Goal: Task Accomplishment & Management: Use online tool/utility

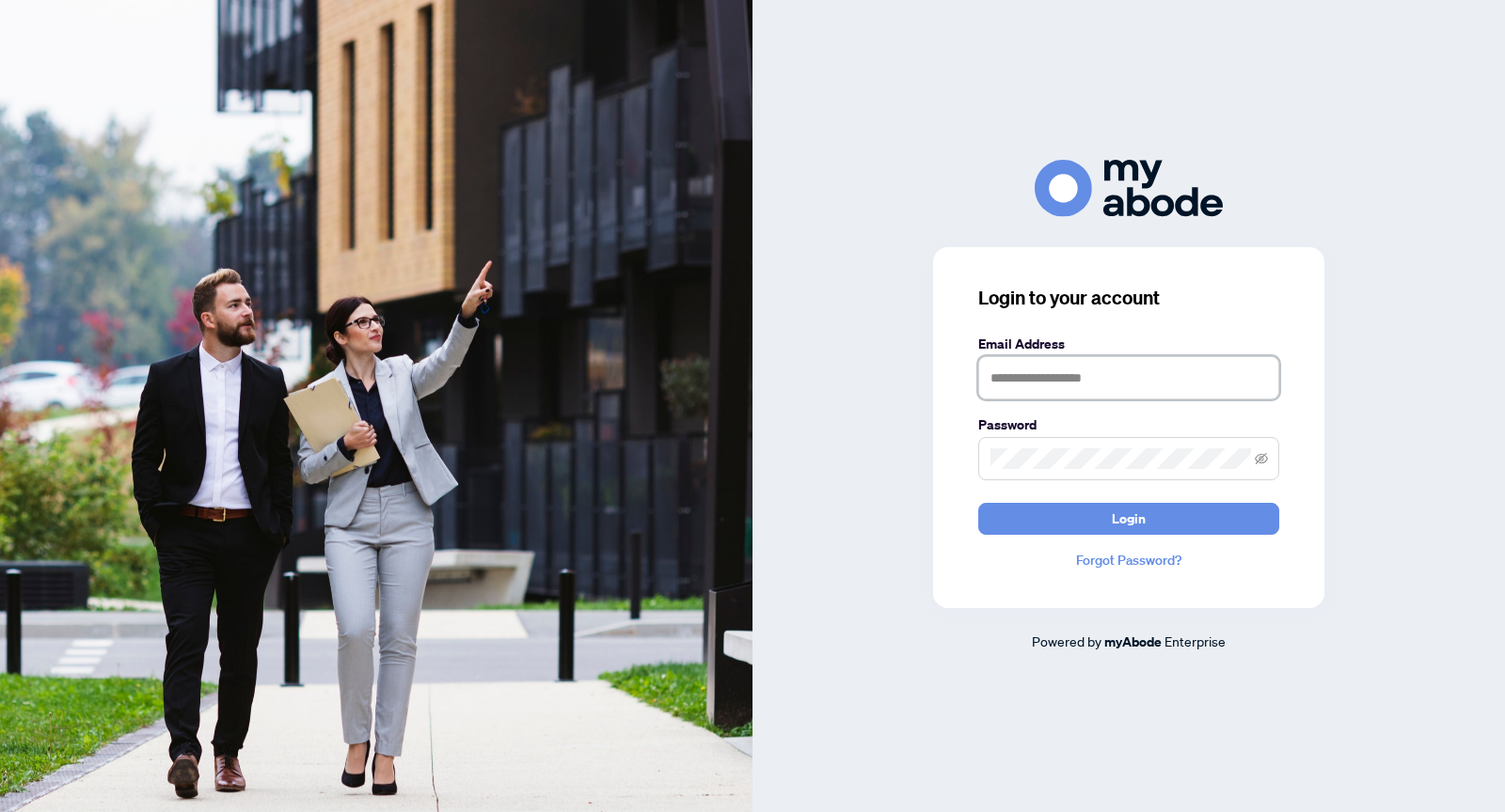
click at [1169, 368] on input "text" at bounding box center [1129, 378] width 301 height 43
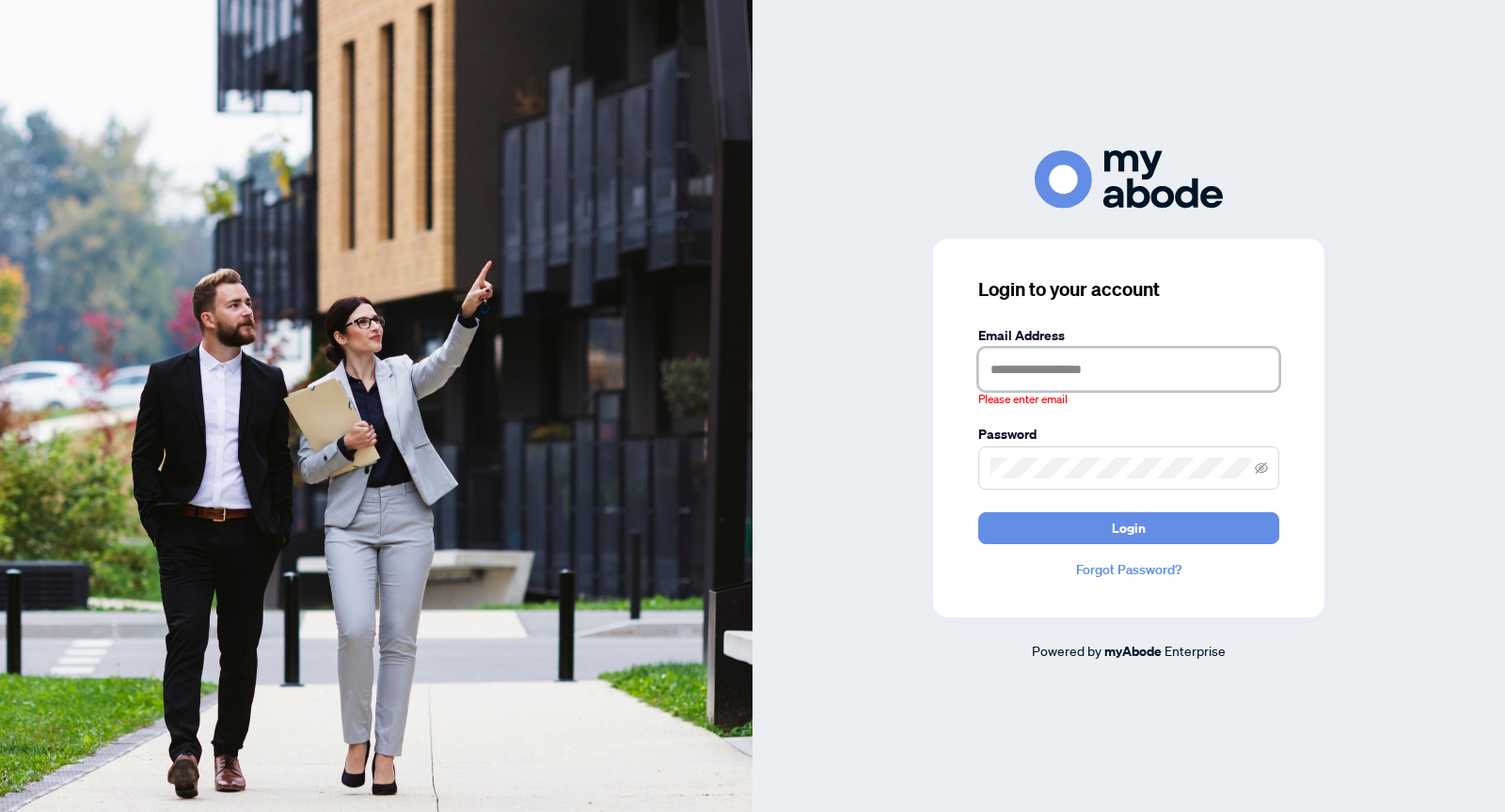
type input "**********"
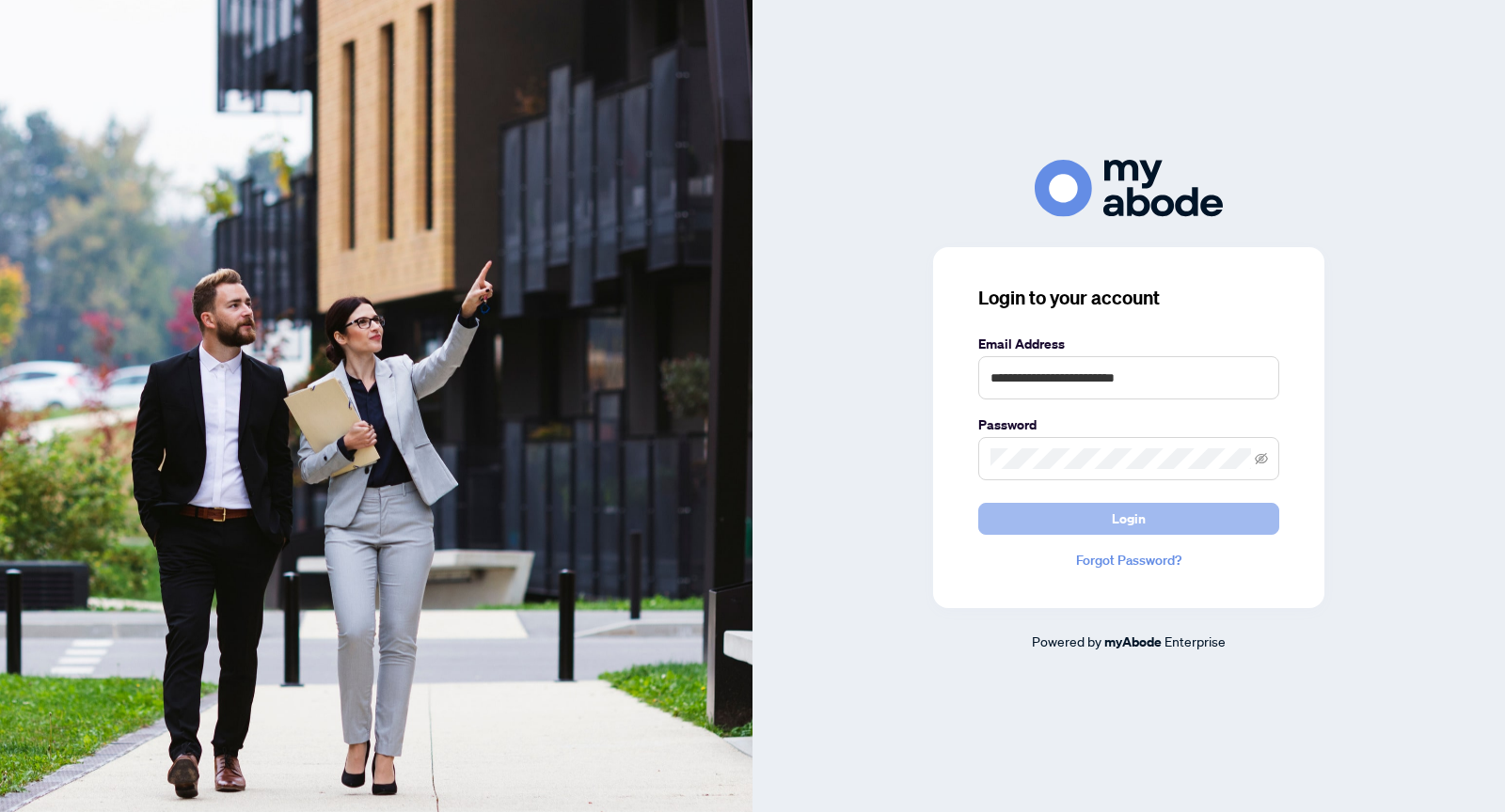
click at [1131, 515] on span "Login" at bounding box center [1128, 518] width 34 height 30
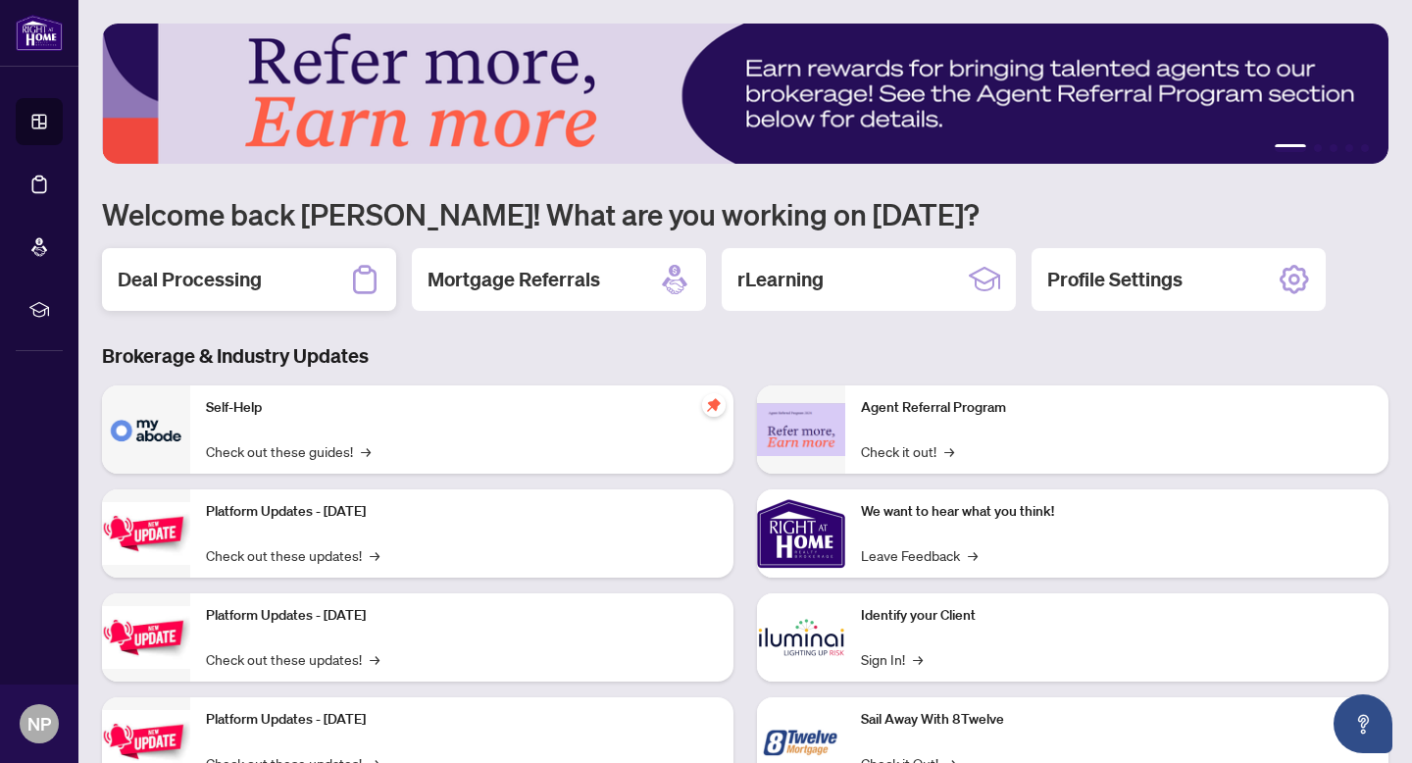
click at [257, 275] on h2 "Deal Processing" at bounding box center [190, 279] width 144 height 27
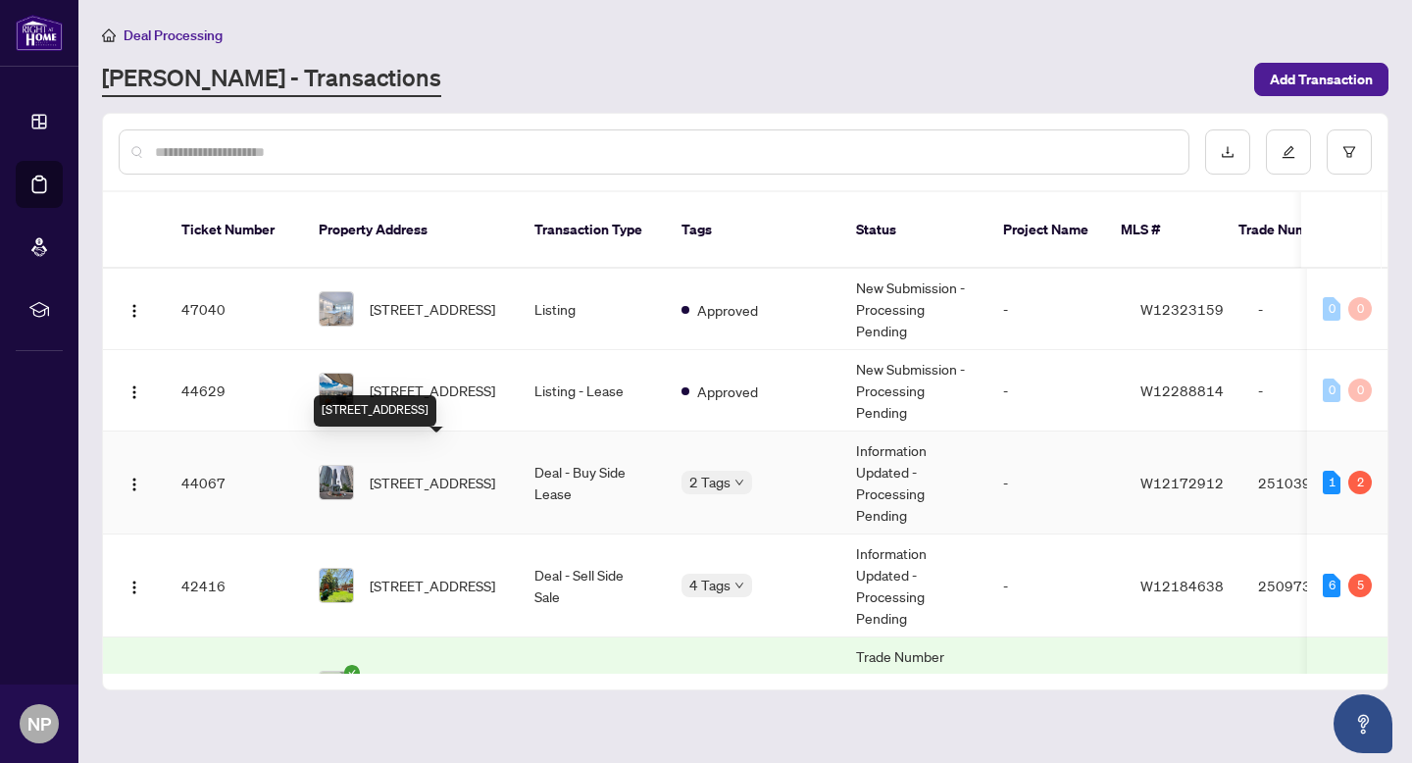
click at [455, 472] on span "[STREET_ADDRESS]" at bounding box center [432, 483] width 125 height 22
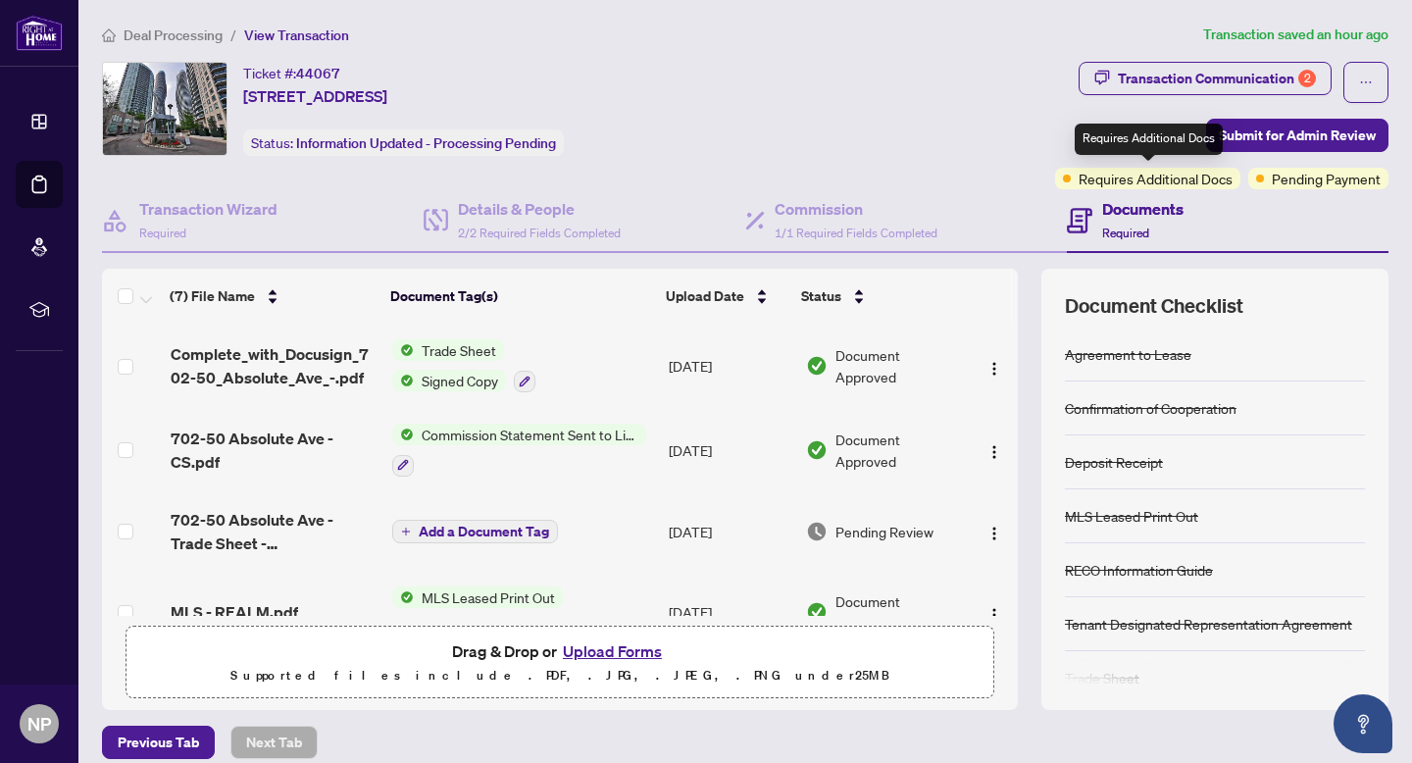
click at [1185, 175] on span "Requires Additional Docs" at bounding box center [1155, 179] width 154 height 22
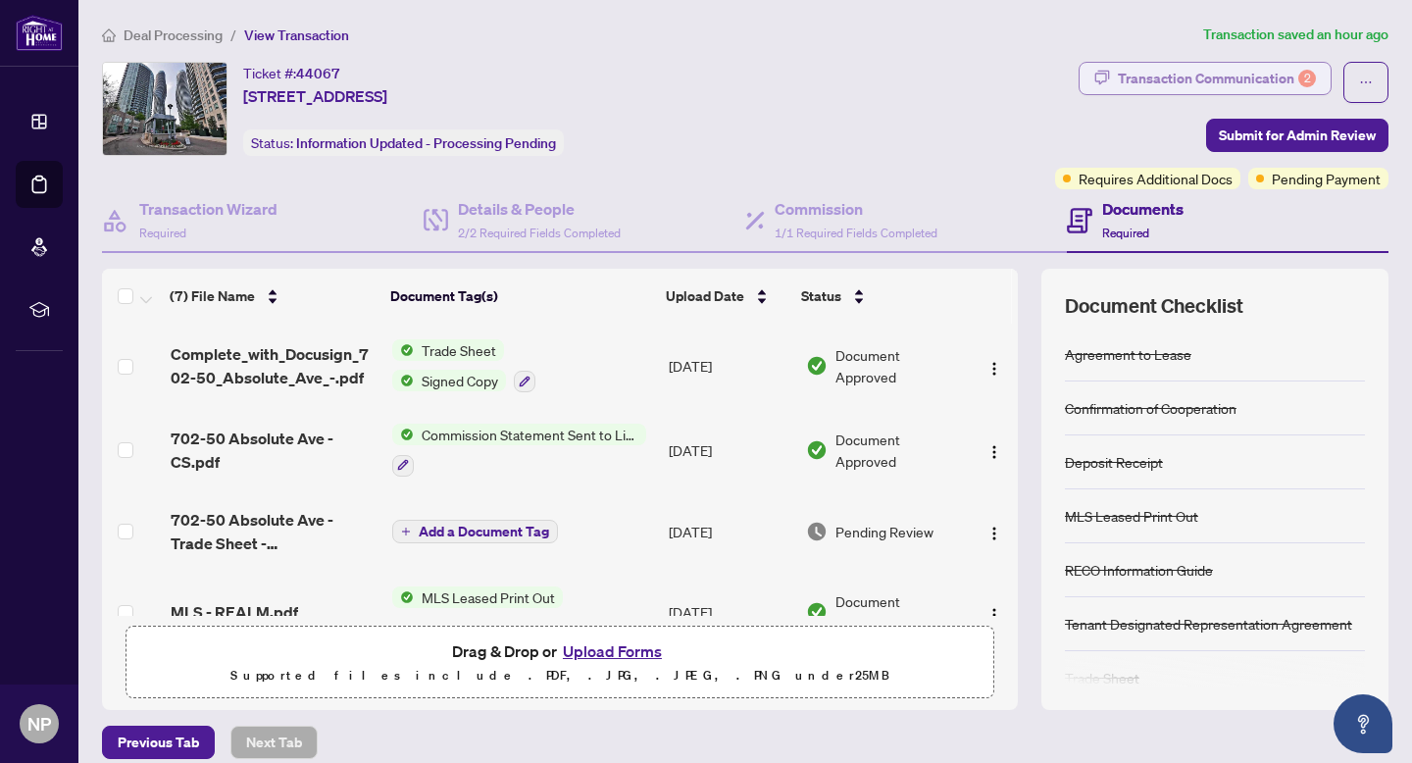
click at [1235, 73] on div "Transaction Communication 2" at bounding box center [1217, 78] width 198 height 31
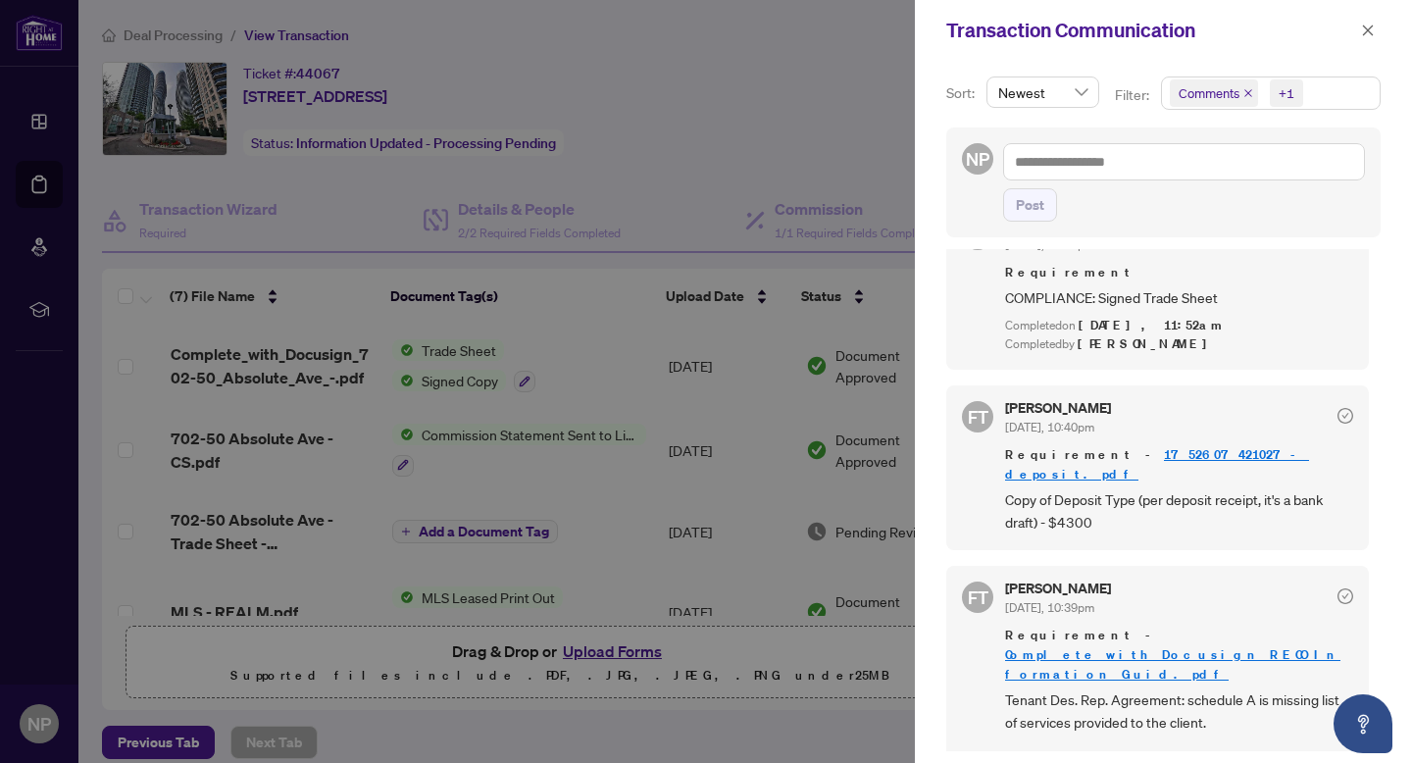
scroll to position [4, 0]
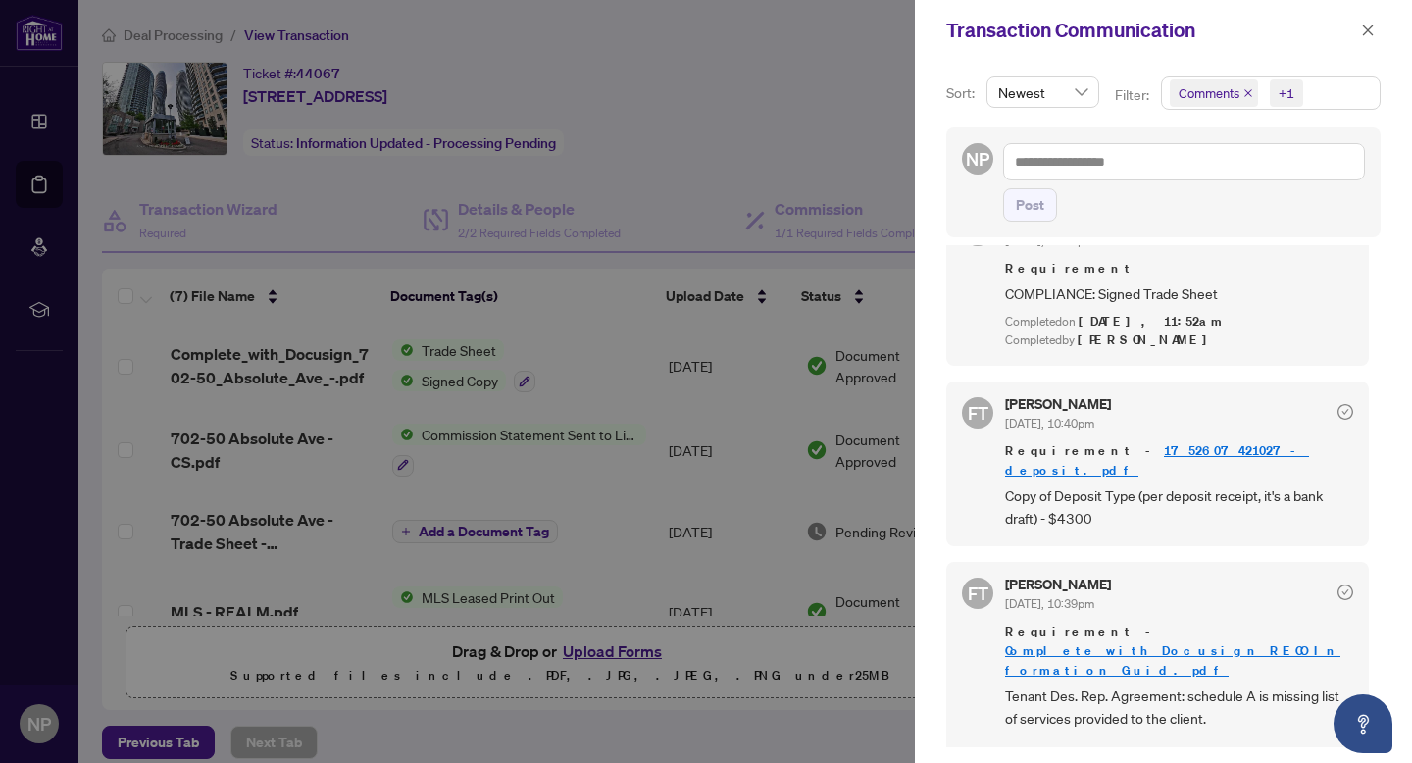
click at [756, 75] on div at bounding box center [706, 381] width 1412 height 763
click at [1368, 29] on icon "close" at bounding box center [1368, 30] width 11 height 11
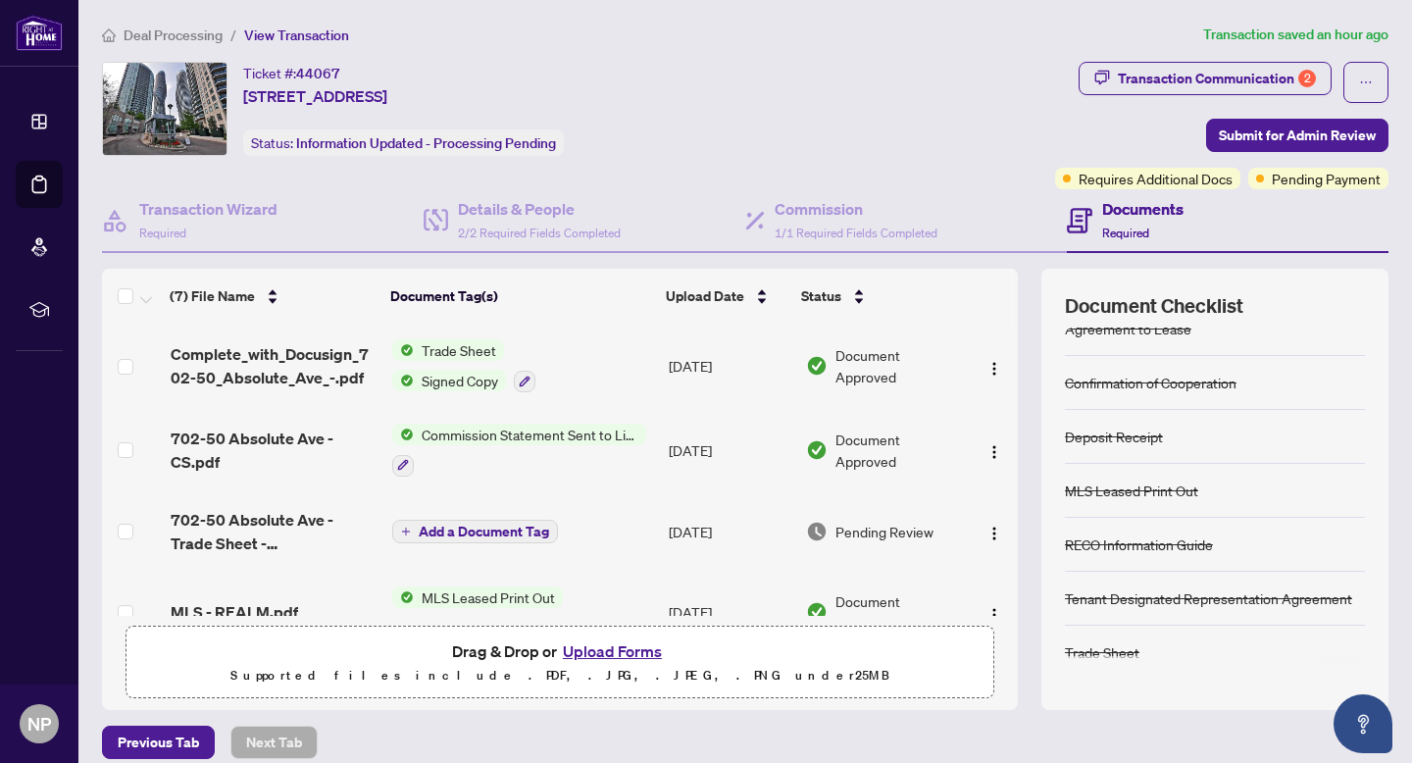
scroll to position [86, 0]
